Goal: Task Accomplishment & Management: Complete application form

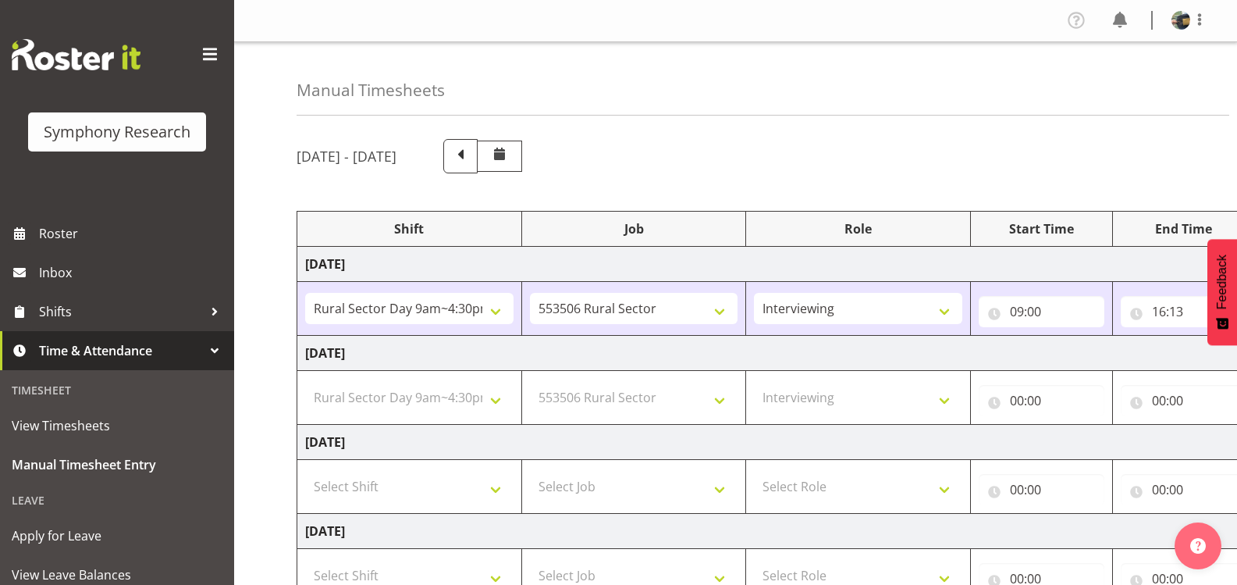
select select "81561"
select select "10587"
select select "47"
select select "81561"
select select "10587"
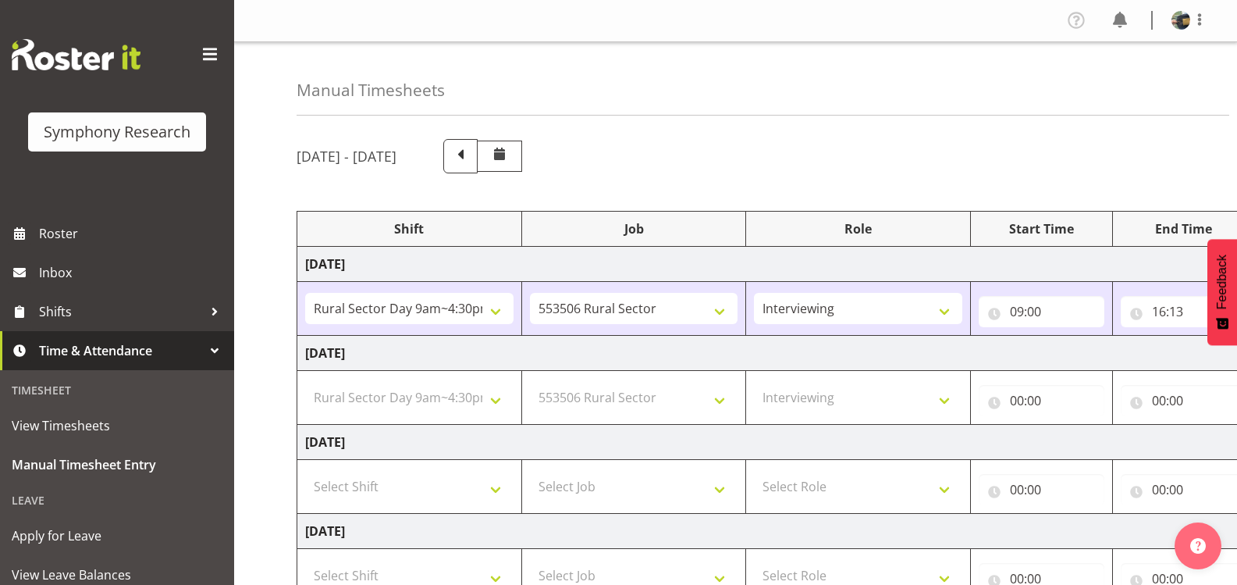
select select "47"
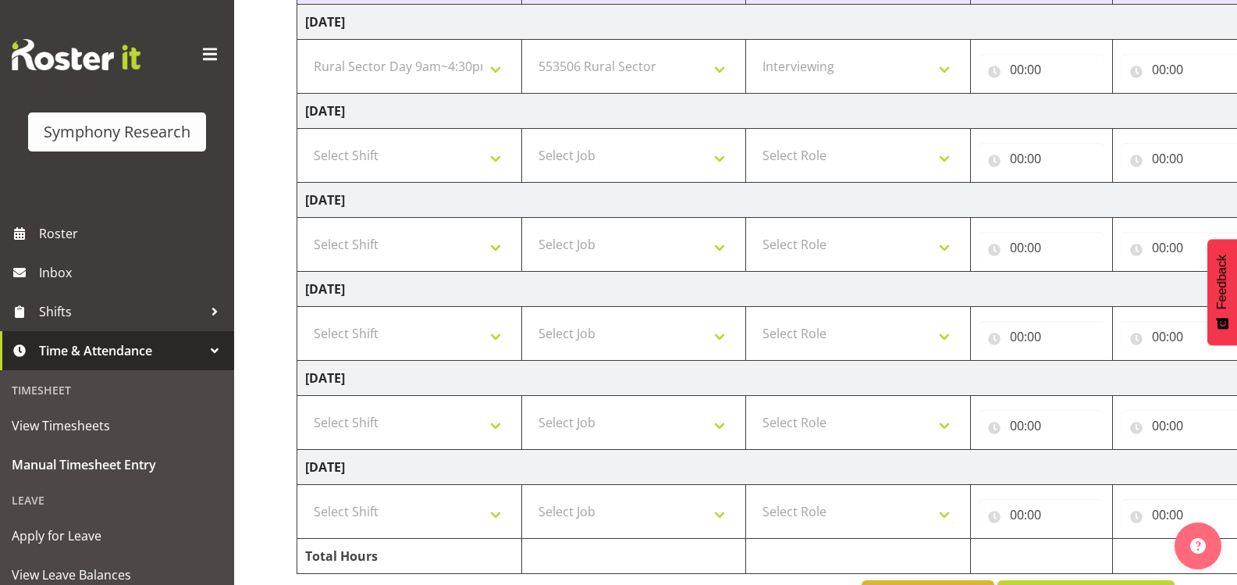
scroll to position [306, 0]
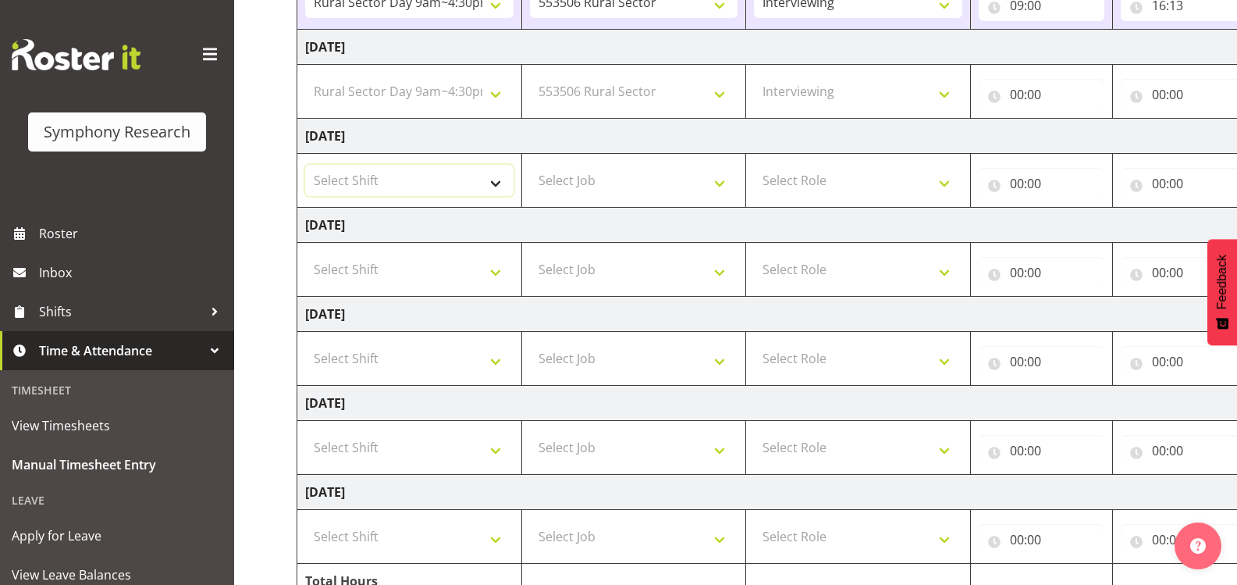
click at [493, 179] on select "Select Shift !!Weekend Residential (Roster IT Shift Label) *Business 9/10am ~ 4…" at bounding box center [409, 180] width 208 height 31
select select "81561"
click at [305, 165] on select "Select Shift !!Weekend Residential (Roster IT Shift Label) *Business 9/10am ~ 4…" at bounding box center [409, 180] width 208 height 31
select select
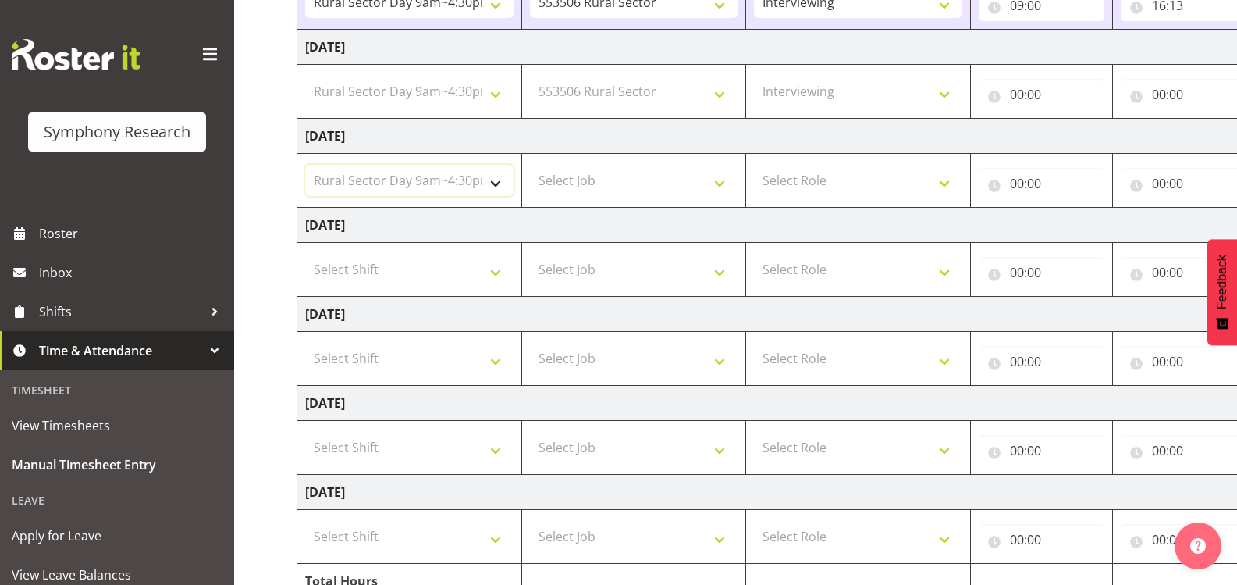
select select
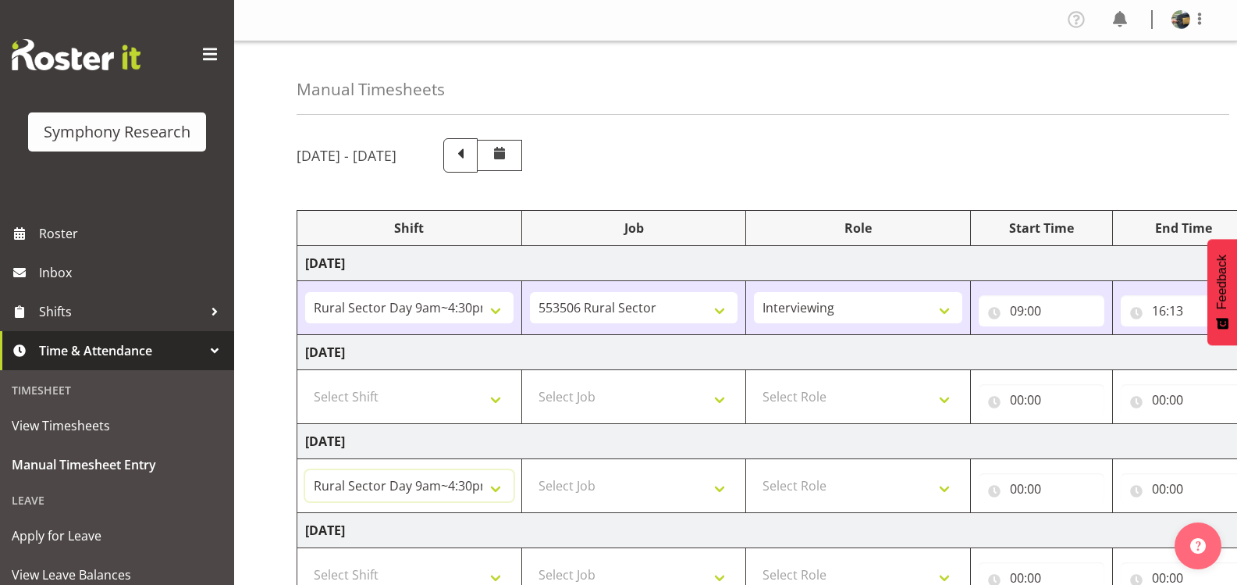
scroll to position [0, 0]
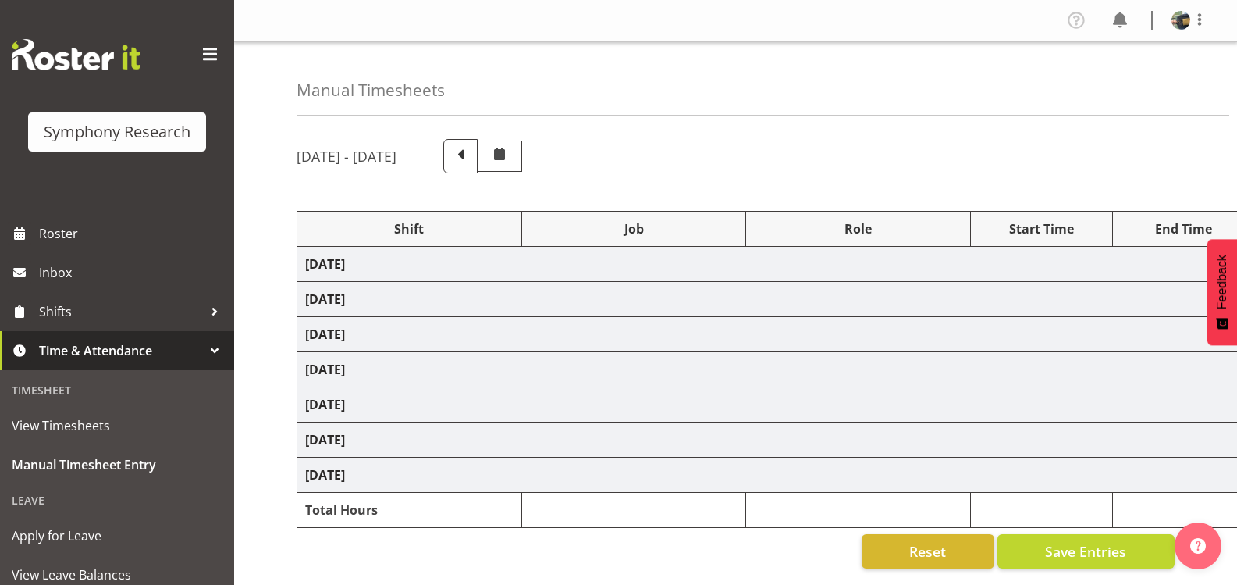
select select "81561"
select select "10587"
select select "47"
select select "81561"
select select "10587"
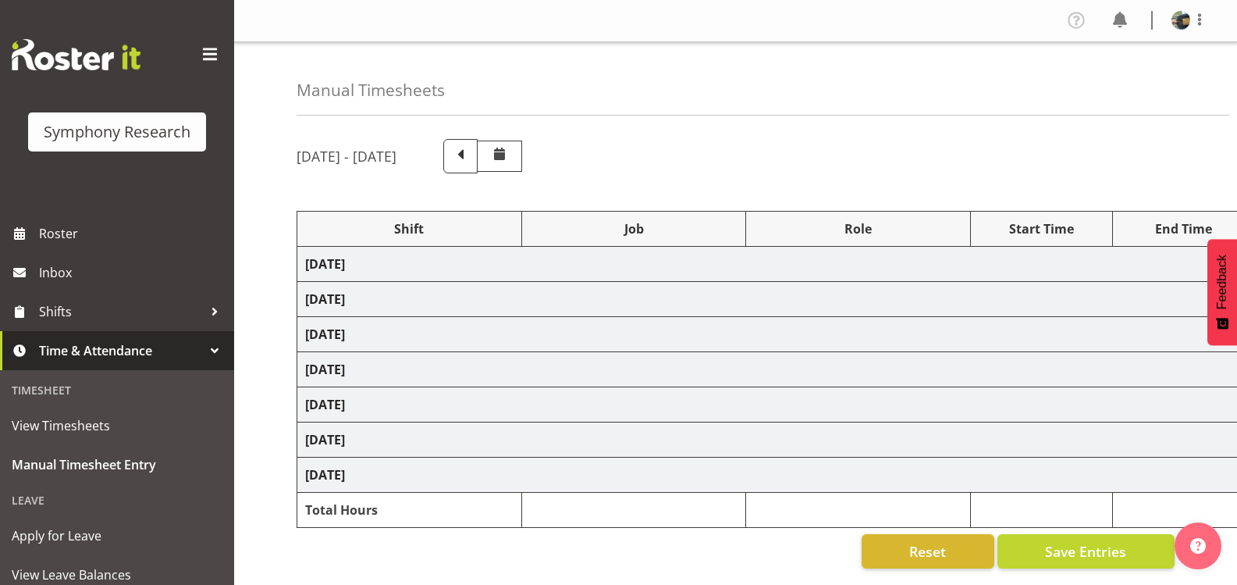
select select "47"
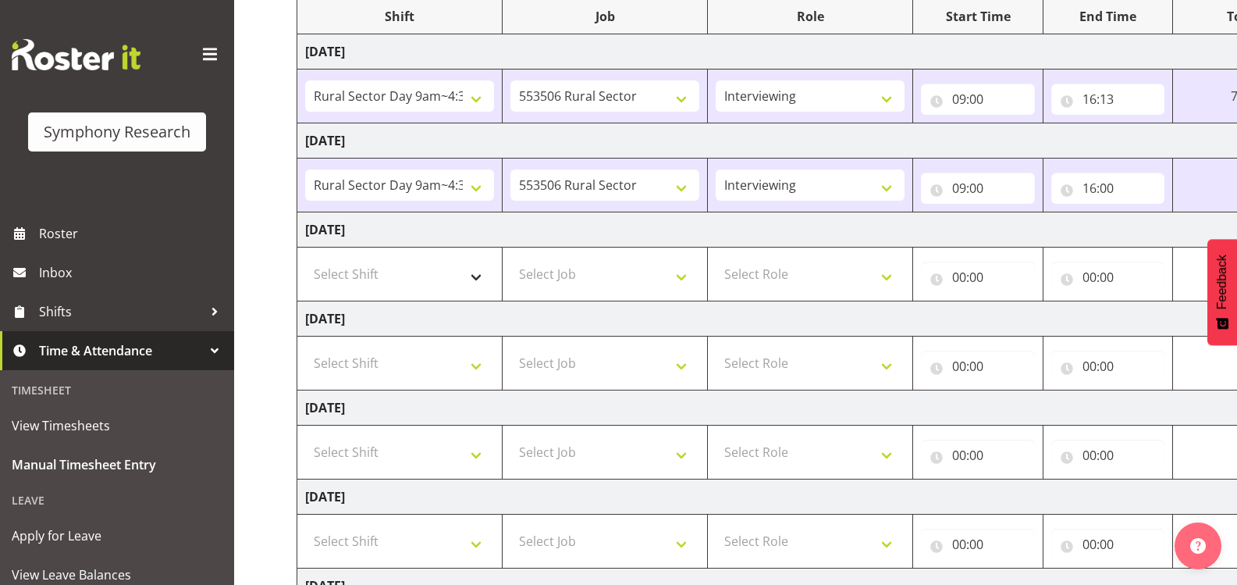
scroll to position [234, 0]
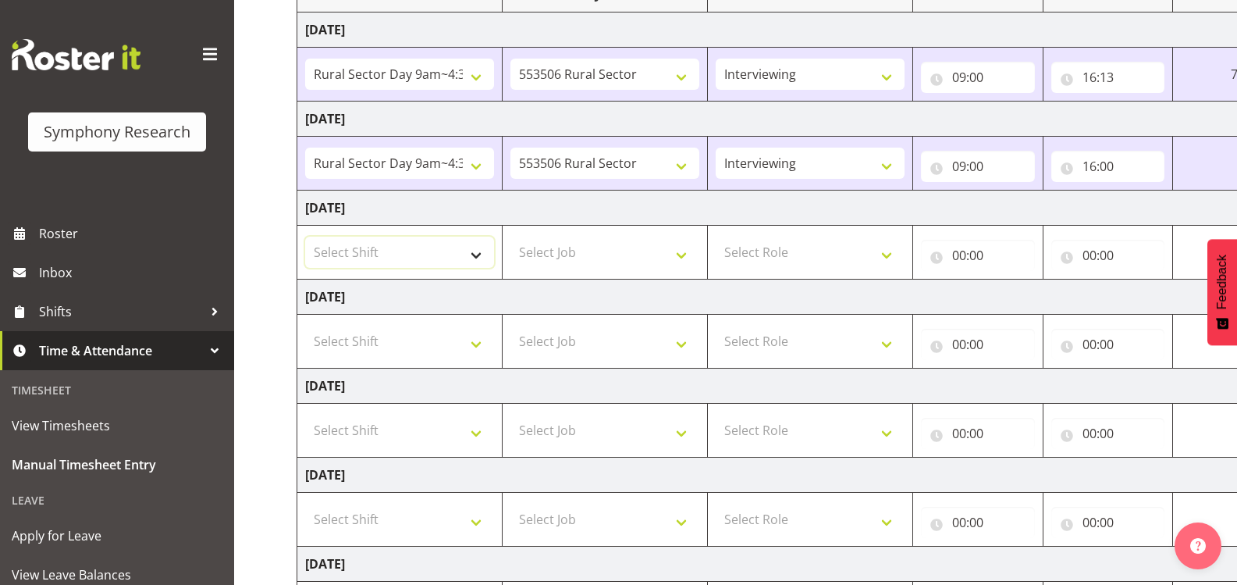
click at [477, 254] on select "Select Shift !!Weekend Residential (Roster IT Shift Label) *Business 9/10am ~ 4…" at bounding box center [399, 251] width 189 height 31
select select "81561"
click at [305, 236] on select "Select Shift !!Weekend Residential (Roster IT Shift Label) *Business 9/10am ~ 4…" at bounding box center [399, 251] width 189 height 31
click at [686, 251] on select "Select Job 550060 IF Admin 553492 World Poll Aus Wave 2 Main 2025 553493 World …" at bounding box center [604, 251] width 189 height 31
select select "10587"
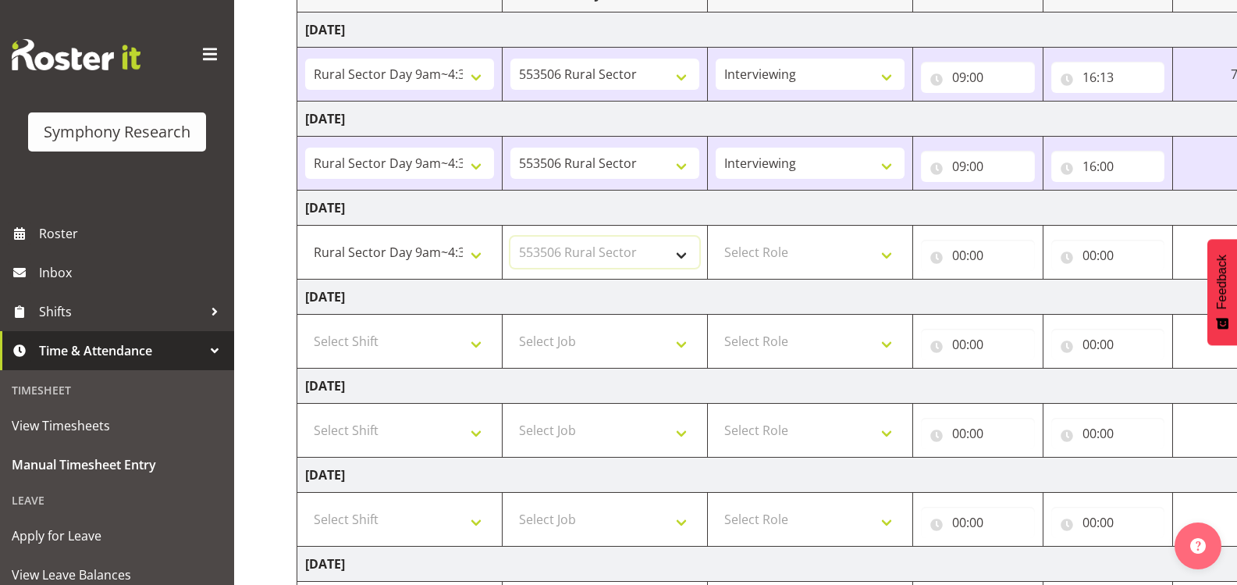
click at [510, 236] on select "Select Job 550060 IF Admin 553492 World Poll Aus Wave 2 Main 2025 553493 World …" at bounding box center [604, 251] width 189 height 31
click at [882, 247] on select "Select Role Briefing Interviewing" at bounding box center [810, 251] width 189 height 31
select select "47"
click at [716, 236] on select "Select Role Briefing Interviewing" at bounding box center [810, 251] width 189 height 31
click at [976, 248] on input "00:00" at bounding box center [978, 255] width 114 height 31
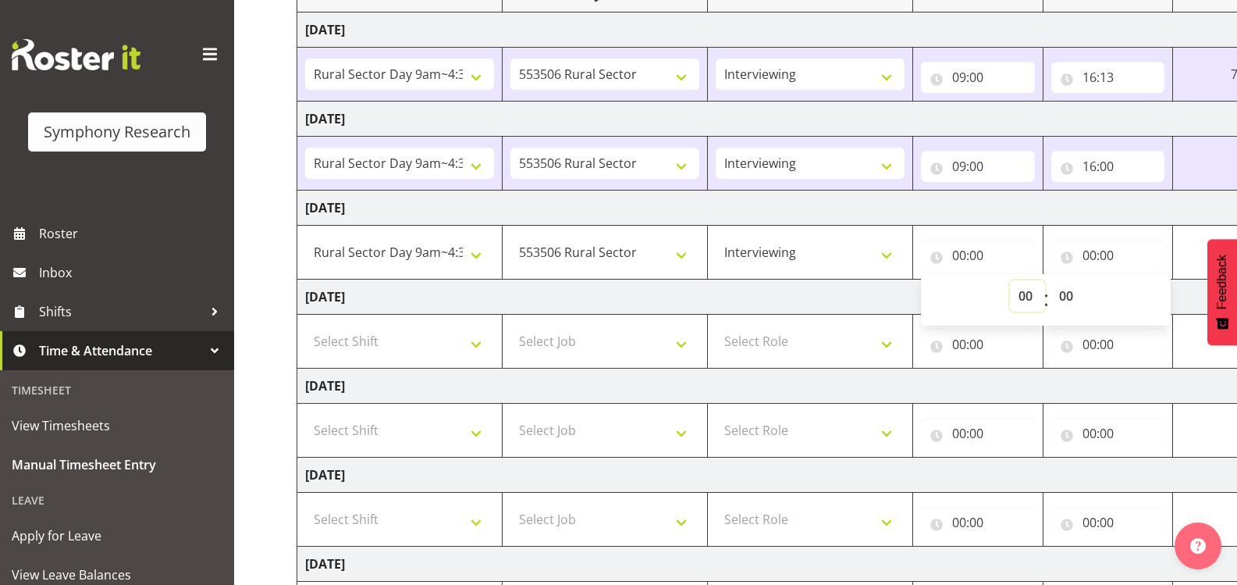
click at [1020, 293] on select "00 01 02 03 04 05 06 07 08 09 10 11 12 13 14 15 16 17 18 19 20 21 22 23" at bounding box center [1027, 295] width 35 height 31
select select "9"
click at [1045, 280] on select "00 01 02 03 04 05 06 07 08 09 10 11 12 13 14 15 16 17 18 19 20 21 22 23" at bounding box center [1027, 295] width 35 height 31
type input "09:00"
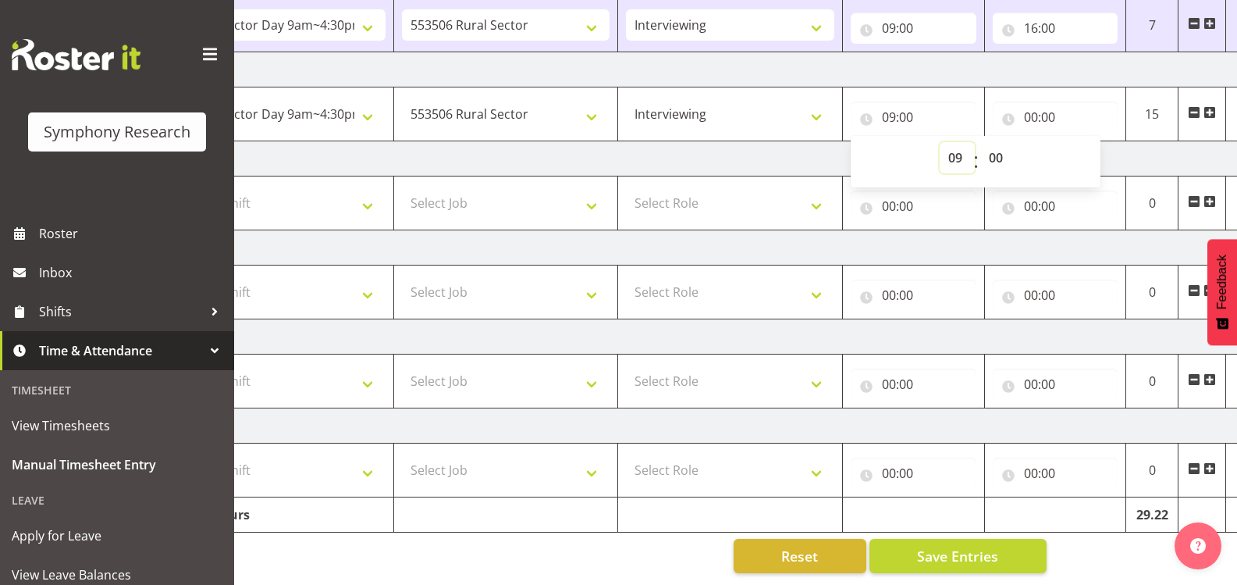
scroll to position [0, 152]
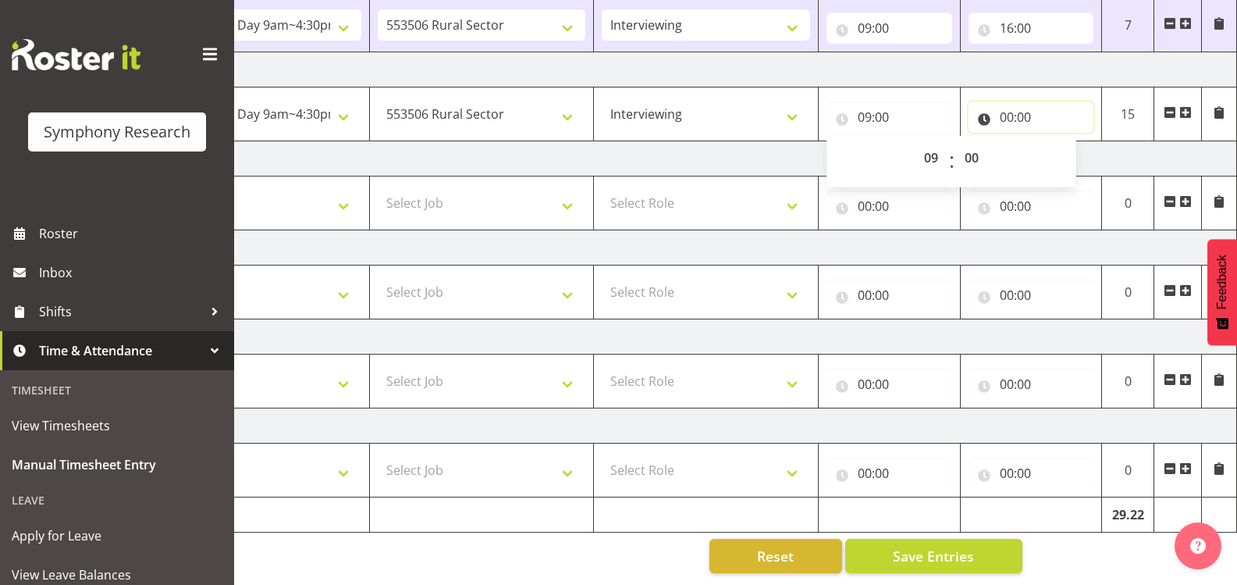
click at [1002, 101] on input "00:00" at bounding box center [1032, 116] width 126 height 31
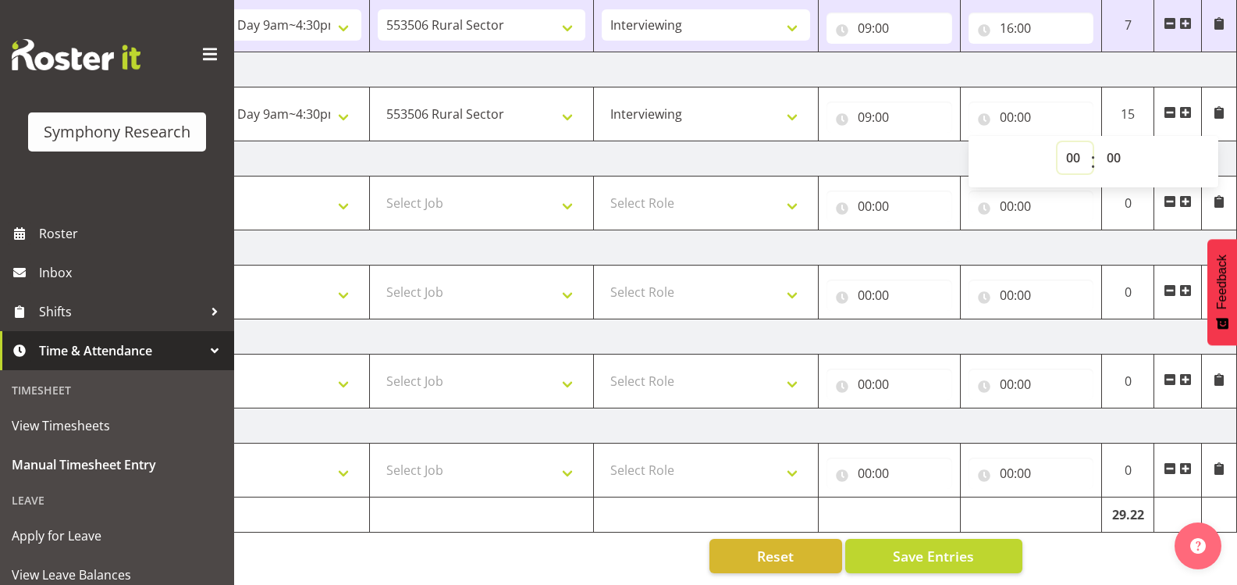
click at [1071, 148] on select "00 01 02 03 04 05 06 07 08 09 10 11 12 13 14 15 16 17 18 19 20 21 22 23" at bounding box center [1075, 157] width 35 height 31
select select "16"
click at [1058, 142] on select "00 01 02 03 04 05 06 07 08 09 10 11 12 13 14 15 16 17 18 19 20 21 22 23" at bounding box center [1075, 157] width 35 height 31
type input "16:00"
click at [1111, 145] on select "00 01 02 03 04 05 06 07 08 09 10 11 12 13 14 15 16 17 18 19 20 21 22 23 24 25 2…" at bounding box center [1115, 157] width 35 height 31
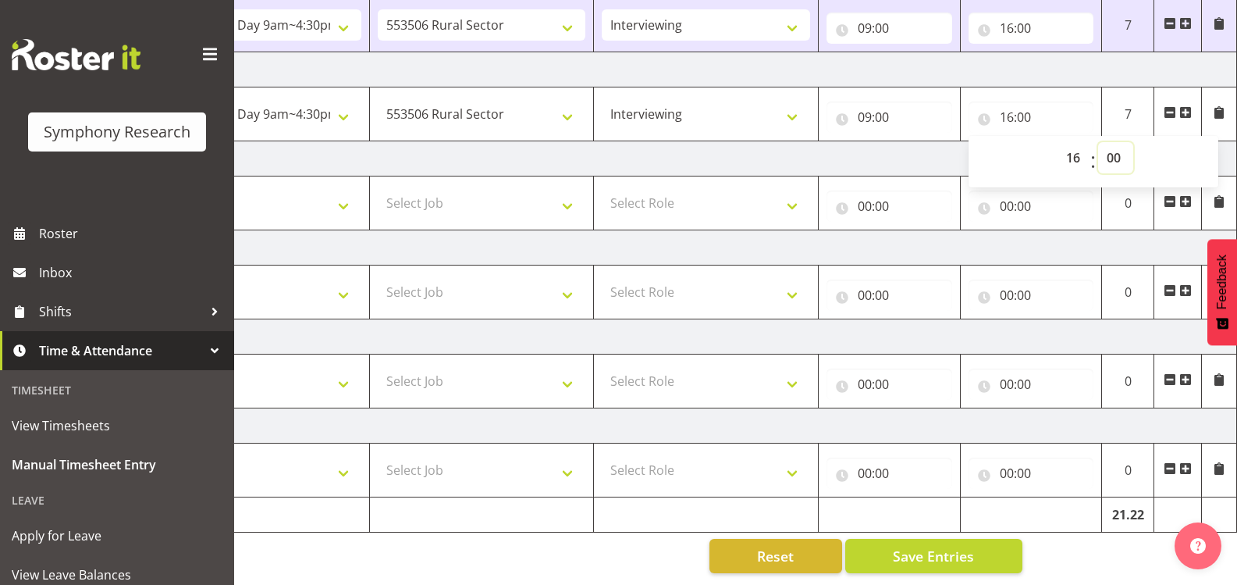
select select "12"
click at [1098, 142] on select "00 01 02 03 04 05 06 07 08 09 10 11 12 13 14 15 16 17 18 19 20 21 22 23 24 25 2…" at bounding box center [1115, 157] width 35 height 31
type input "16:12"
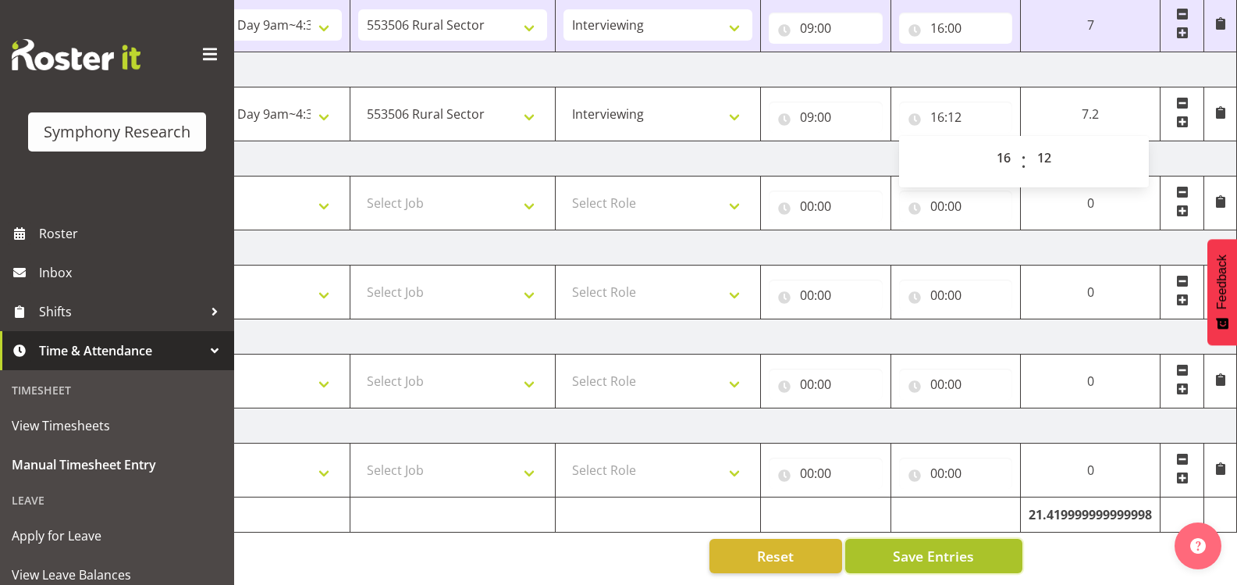
click at [930, 546] on span "Save Entries" at bounding box center [933, 556] width 81 height 20
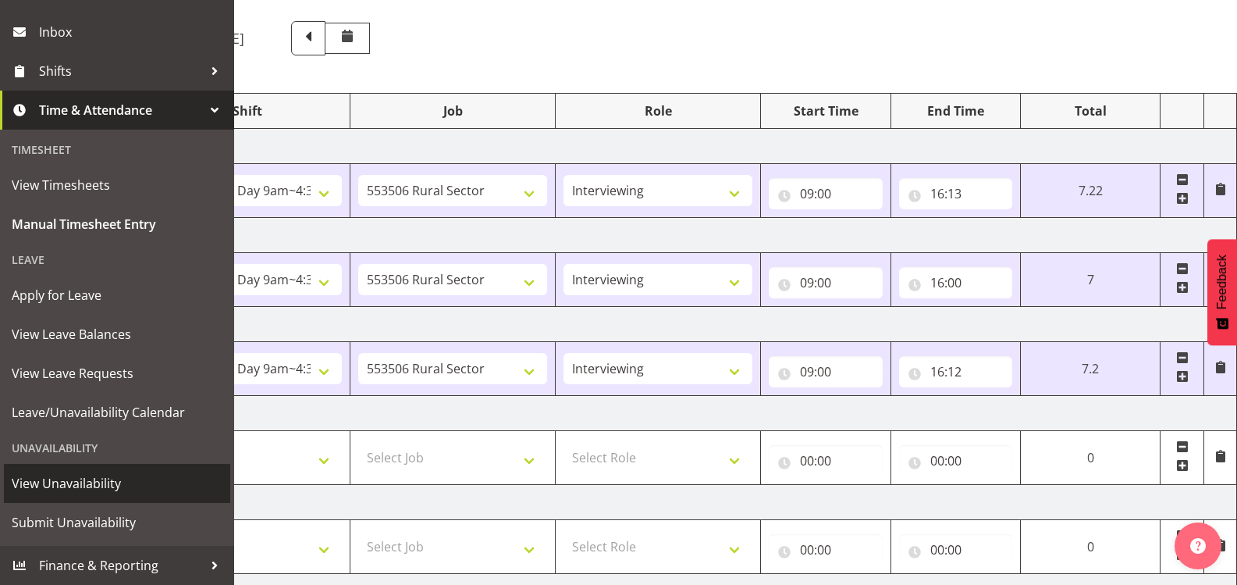
scroll to position [156, 0]
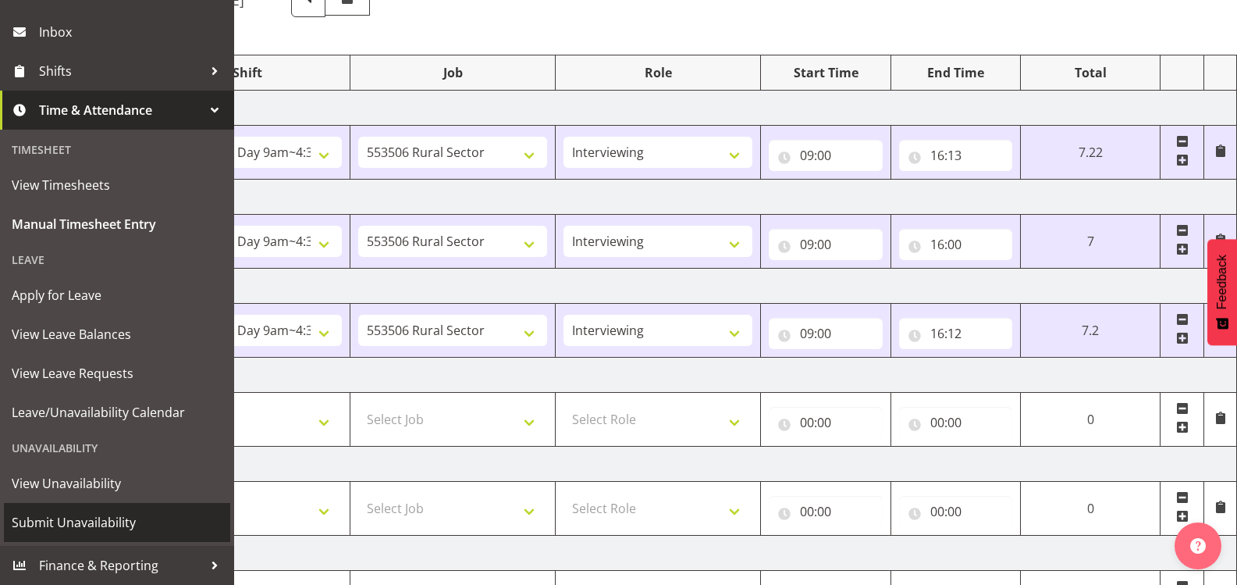
click at [112, 518] on span "Submit Unavailability" at bounding box center [117, 521] width 211 height 23
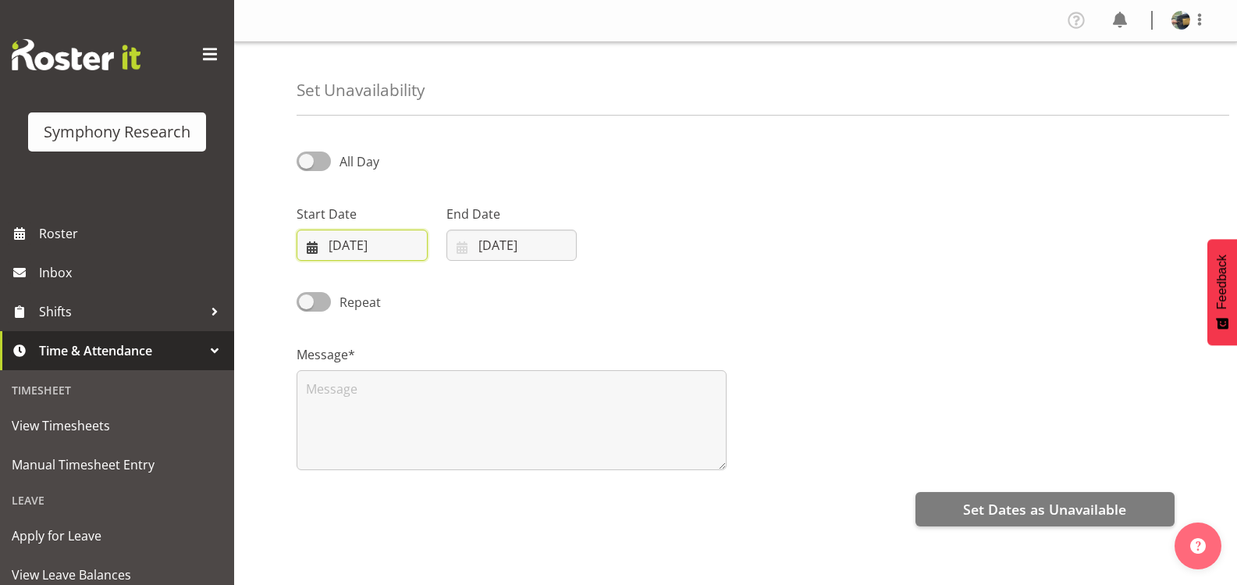
click at [369, 244] on input "17/09/2025" at bounding box center [362, 244] width 131 height 31
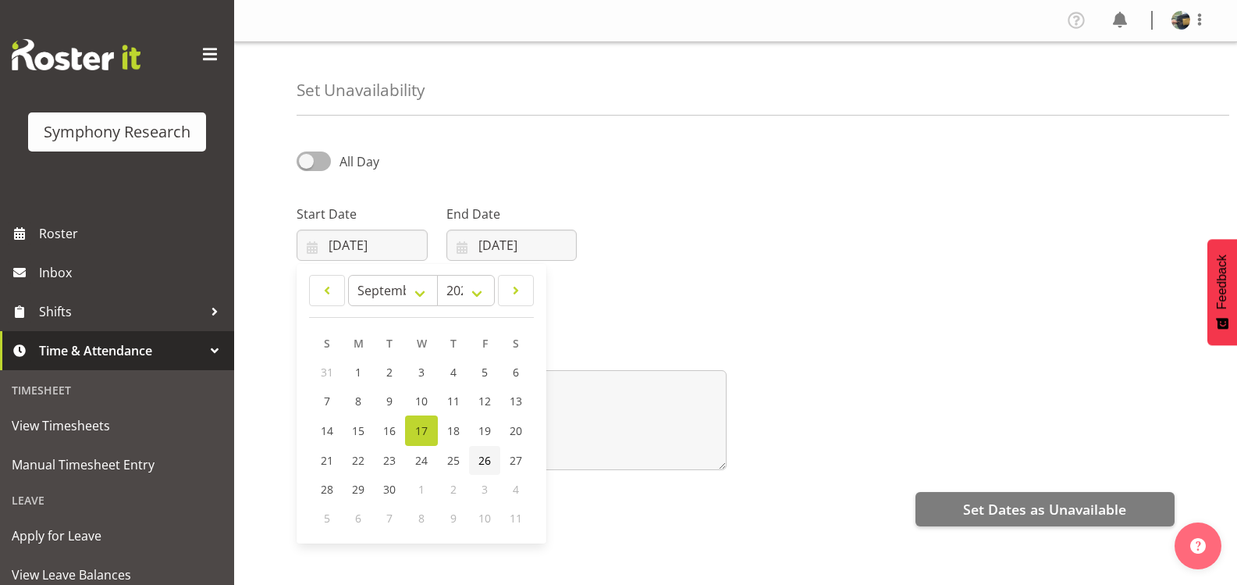
click at [485, 461] on span "26" at bounding box center [484, 460] width 12 height 15
type input "26/09/2025"
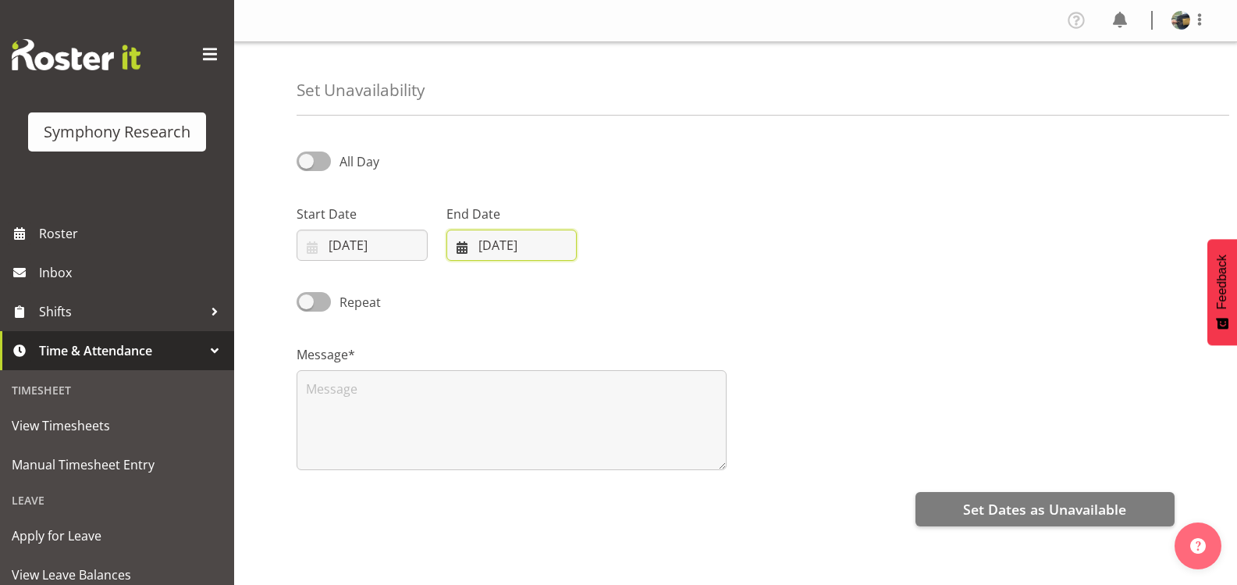
click at [539, 246] on input "17/09/2025" at bounding box center [511, 244] width 131 height 31
click at [475, 492] on span "28" at bounding box center [477, 489] width 12 height 15
type input "28/09/2025"
click at [320, 162] on span at bounding box center [314, 161] width 34 height 20
click at [307, 162] on input "All Day" at bounding box center [302, 161] width 10 height 10
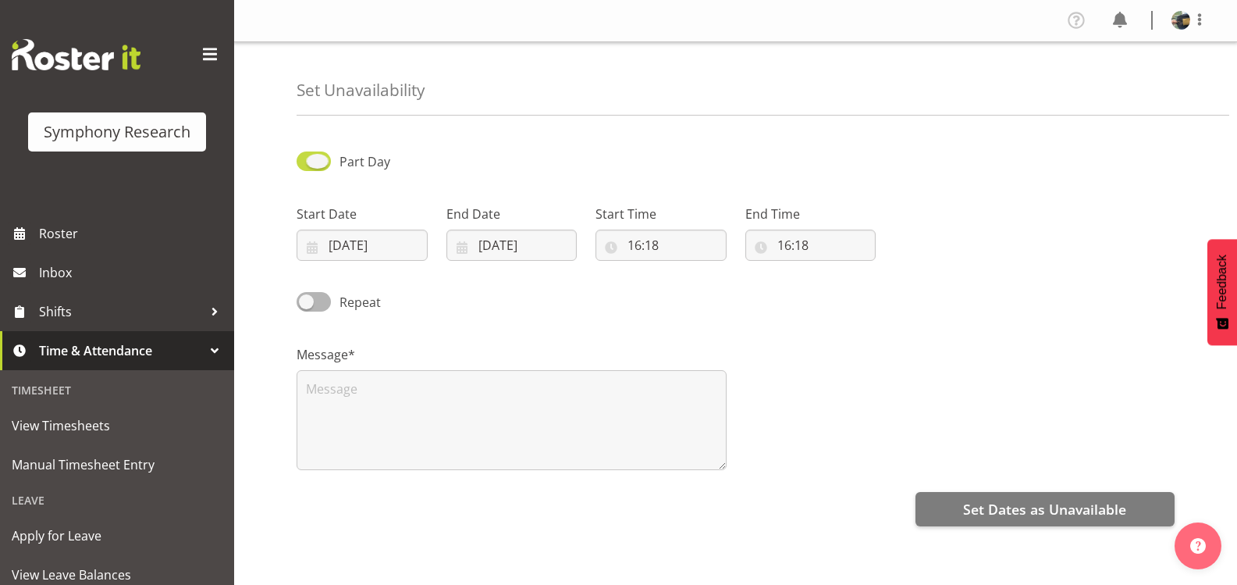
click at [320, 162] on span at bounding box center [314, 161] width 34 height 20
click at [307, 162] on input "Part Day" at bounding box center [302, 161] width 10 height 10
checkbox input "false"
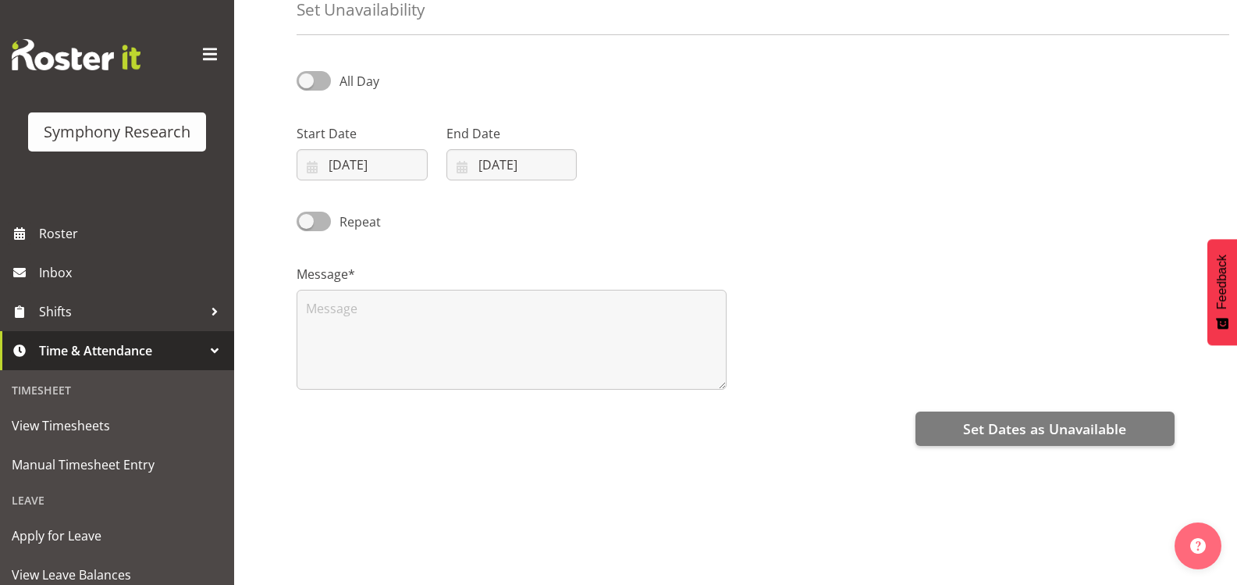
scroll to position [156, 0]
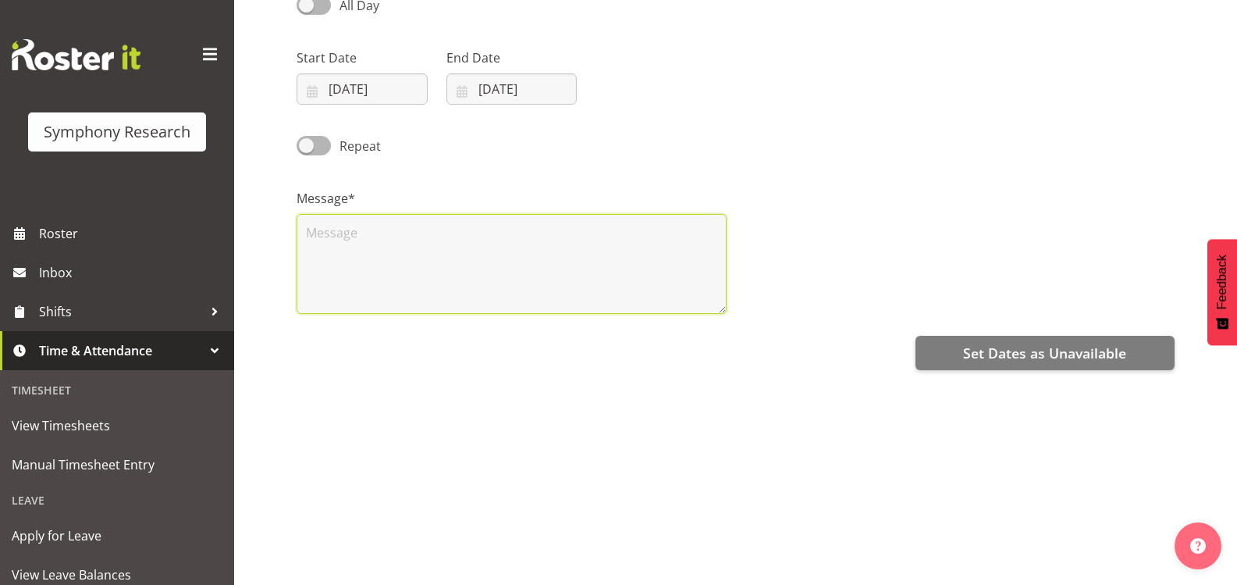
click at [386, 249] on textarea at bounding box center [512, 264] width 430 height 100
type textarea "Another 3 days off please. Friday the 26th, 27th and Sunday the 28th."
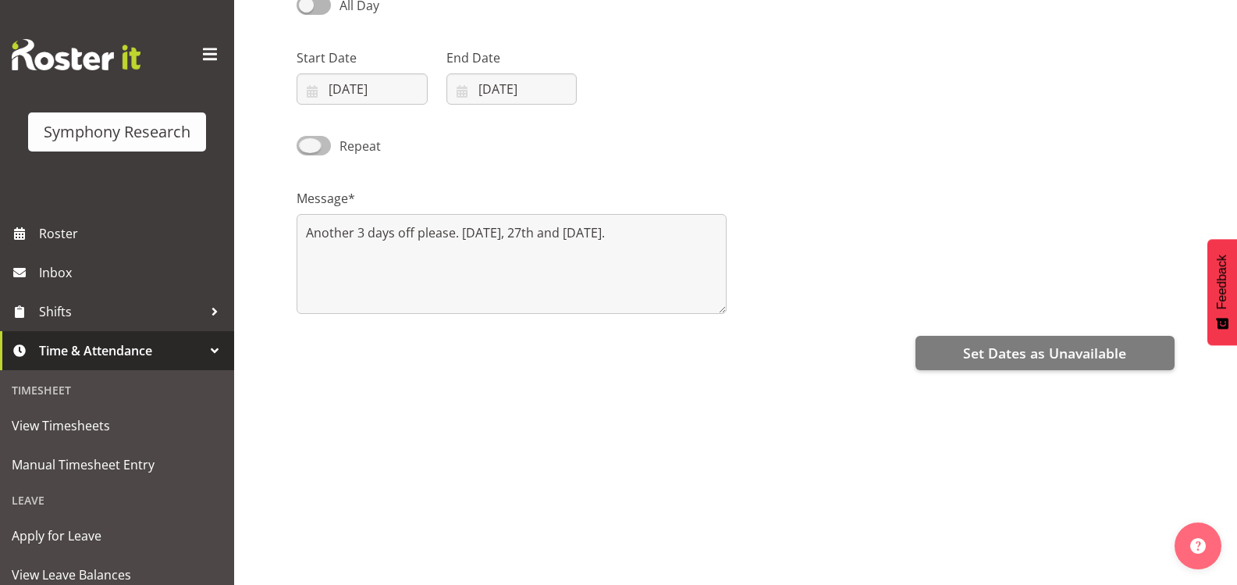
click at [323, 144] on span at bounding box center [314, 146] width 34 height 20
click at [307, 144] on input "Repeat" at bounding box center [302, 145] width 10 height 10
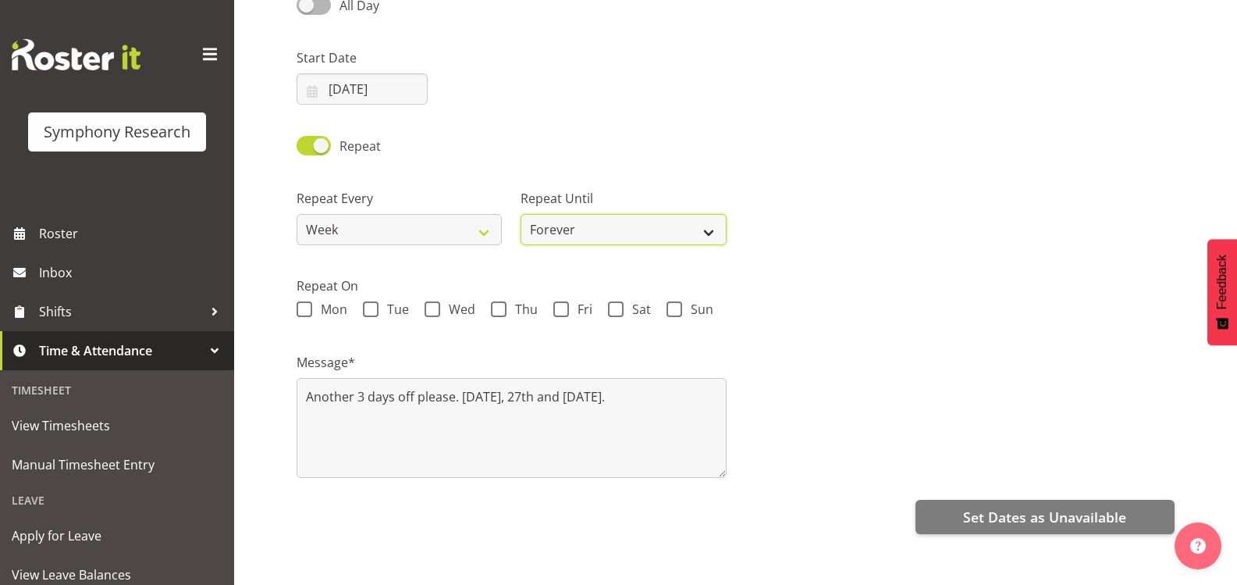
click at [720, 226] on select "Forever On a date" at bounding box center [623, 229] width 205 height 31
click at [882, 219] on div "Repeat Every Week 2 Weeks 3 Weeks 4 Weeks Month Repeat Until Forever On a date" at bounding box center [735, 210] width 897 height 87
click at [319, 150] on span at bounding box center [314, 146] width 34 height 20
click at [307, 150] on input "Repeat" at bounding box center [302, 145] width 10 height 10
checkbox input "false"
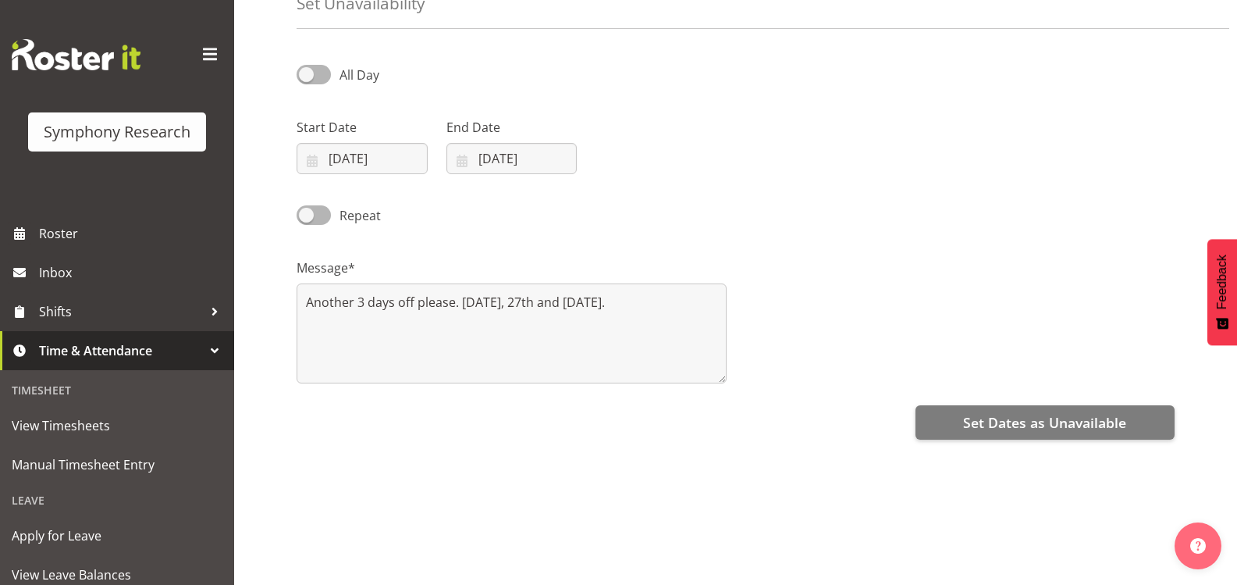
scroll to position [0, 0]
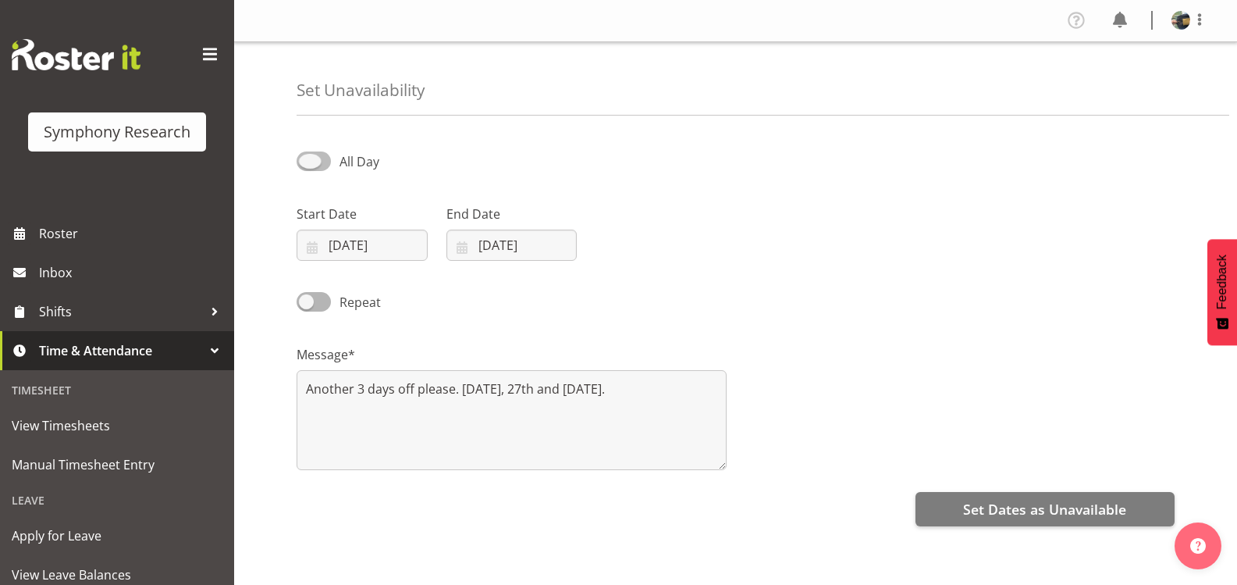
click at [322, 167] on span at bounding box center [314, 161] width 34 height 20
click at [307, 166] on input "All Day" at bounding box center [302, 161] width 10 height 10
click at [322, 167] on span at bounding box center [314, 161] width 34 height 20
click at [307, 166] on input "Part Day" at bounding box center [302, 161] width 10 height 10
checkbox input "false"
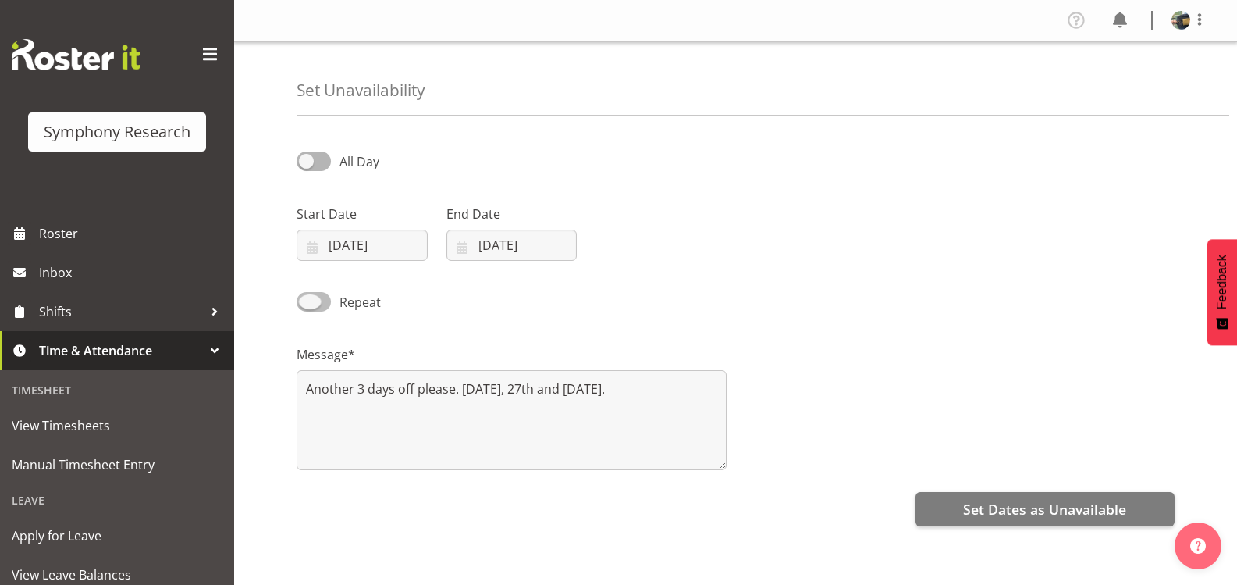
click at [322, 305] on span at bounding box center [314, 302] width 34 height 20
click at [307, 305] on input "Repeat" at bounding box center [302, 302] width 10 height 10
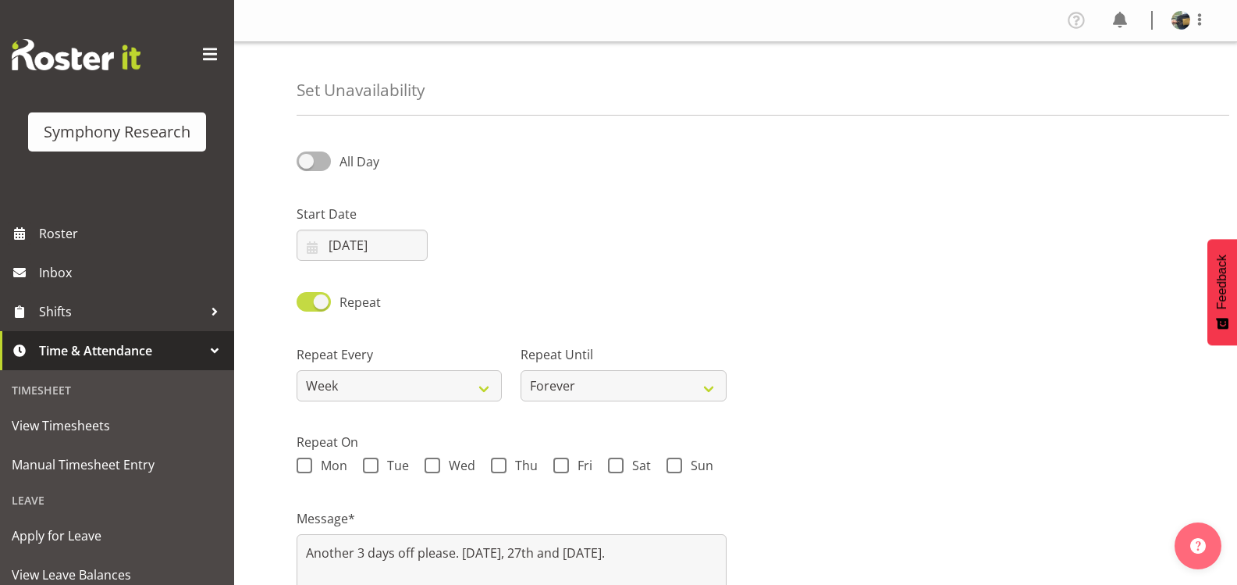
click at [322, 305] on span at bounding box center [314, 302] width 34 height 20
click at [307, 305] on input "Repeat" at bounding box center [302, 302] width 10 height 10
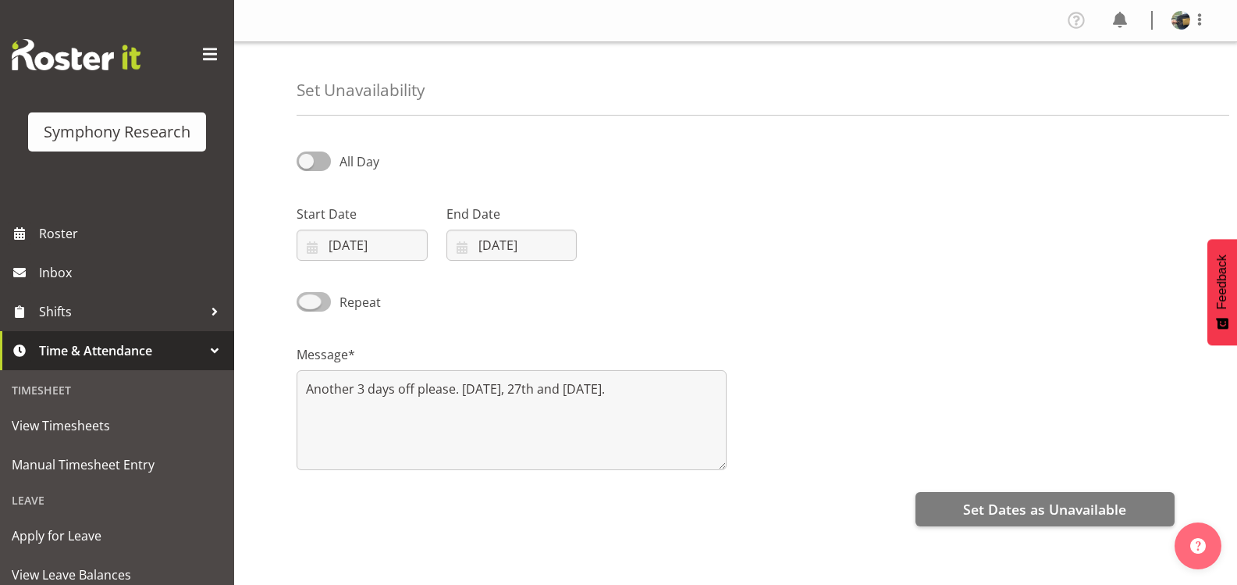
click at [322, 305] on span at bounding box center [314, 302] width 34 height 20
click at [307, 305] on input "Repeat" at bounding box center [302, 302] width 10 height 10
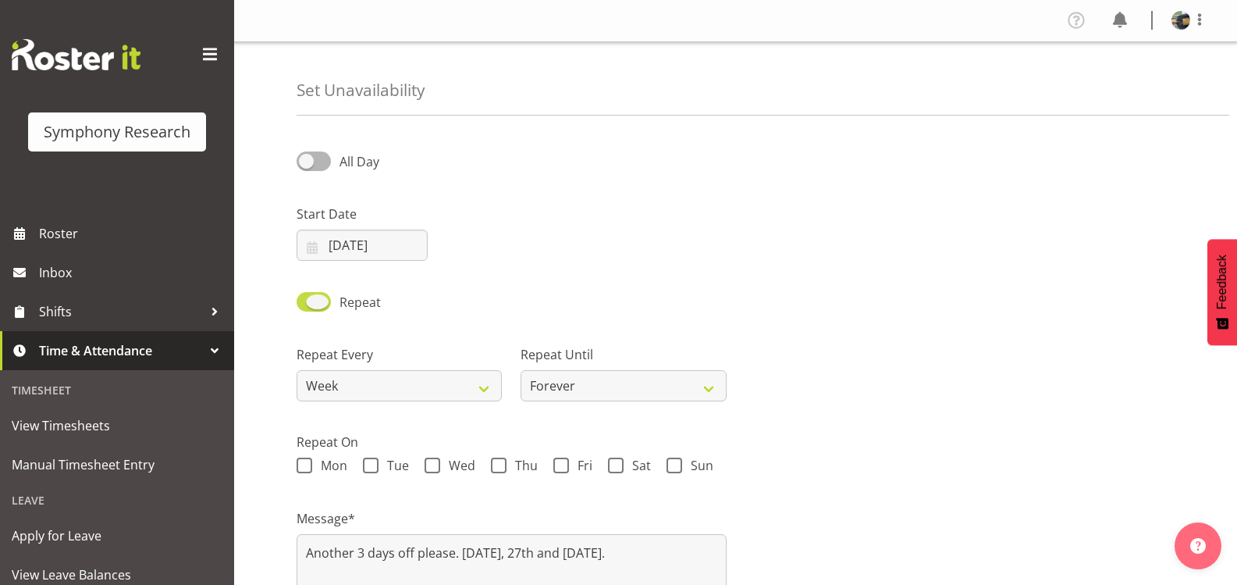
click at [322, 305] on span at bounding box center [314, 302] width 34 height 20
click at [307, 305] on input "Repeat" at bounding box center [302, 302] width 10 height 10
checkbox input "false"
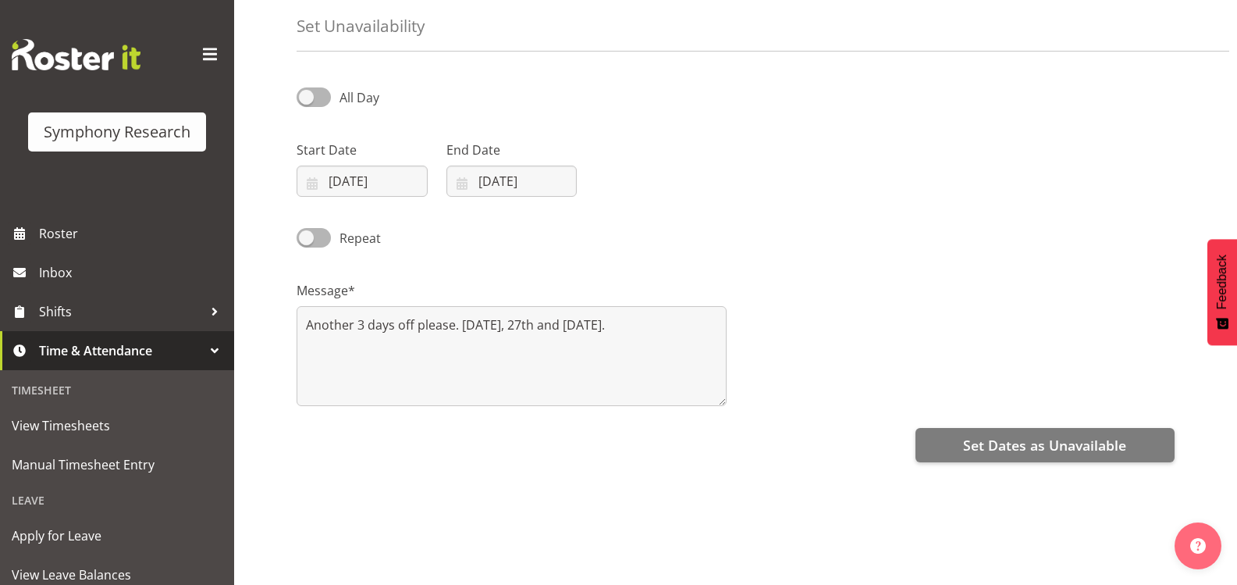
scroll to position [78, 0]
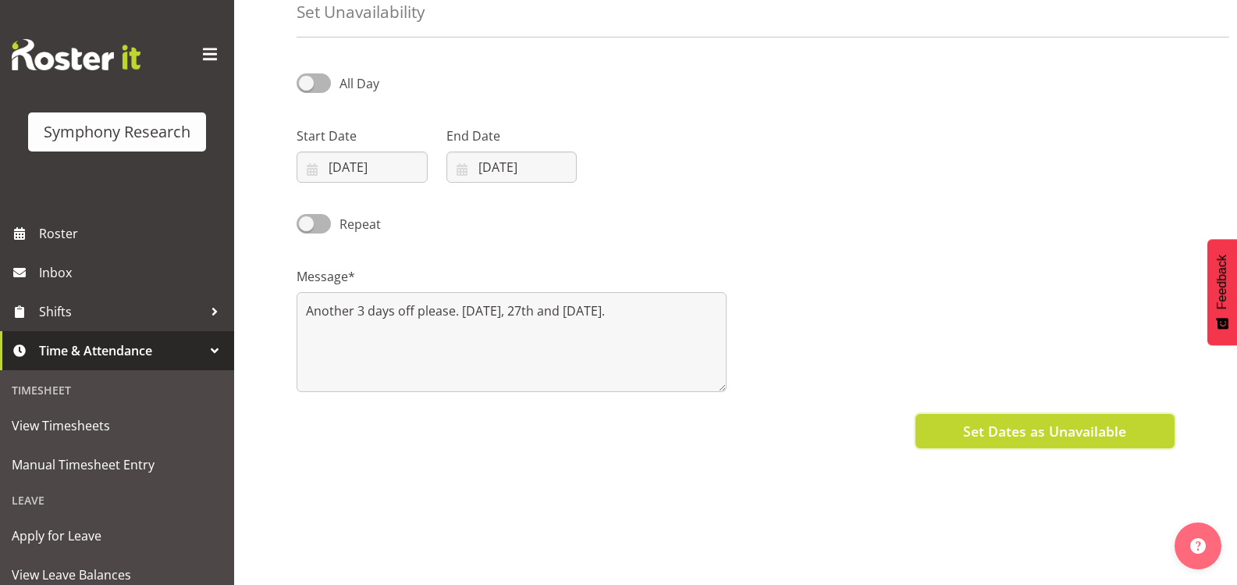
click at [1070, 436] on span "Set Dates as Unavailable" at bounding box center [1044, 431] width 163 height 20
